Goal: Find specific page/section: Find specific page/section

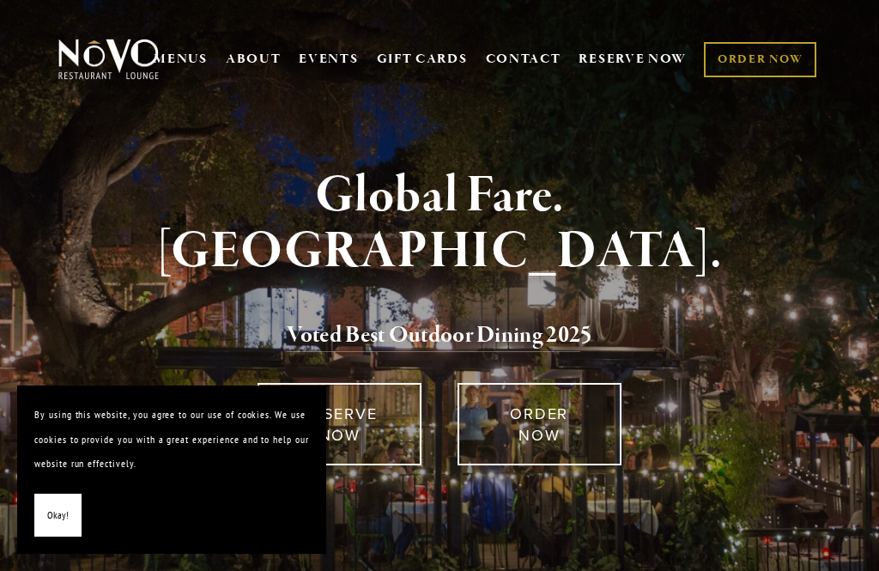
click at [425, 529] on div at bounding box center [440, 509] width 752 height 58
click at [62, 522] on span "Okay!" at bounding box center [57, 515] width 21 height 25
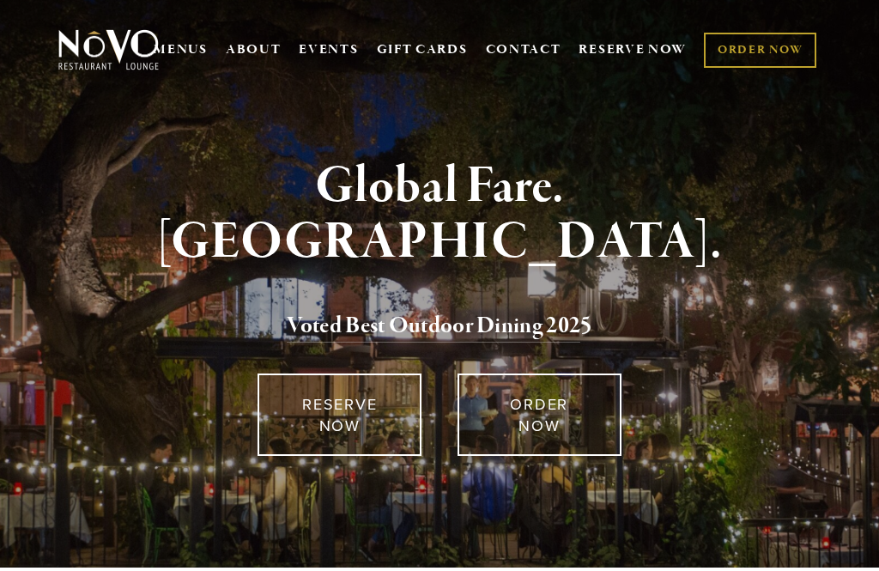
scroll to position [14, 0]
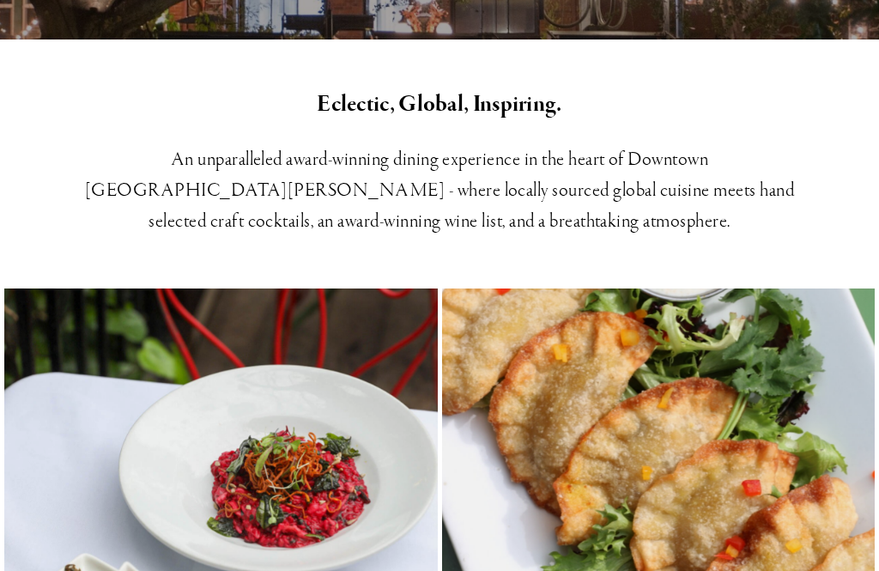
scroll to position [566, 0]
